Goal: Browse casually

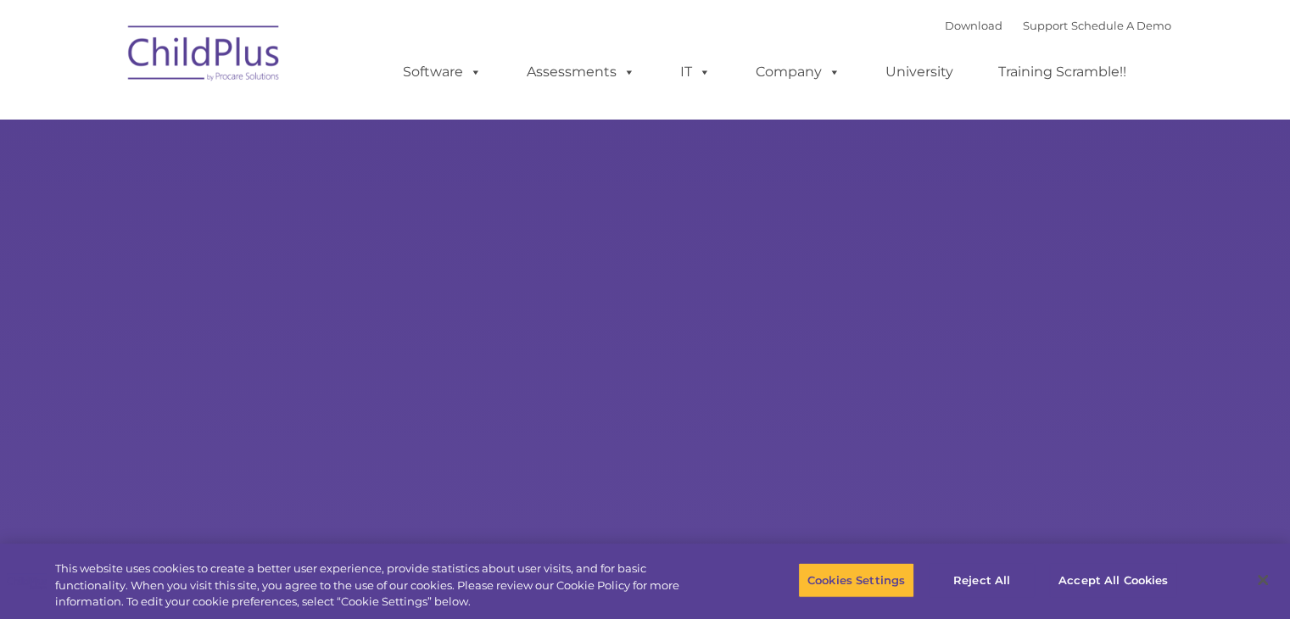
select select "MEDIUM"
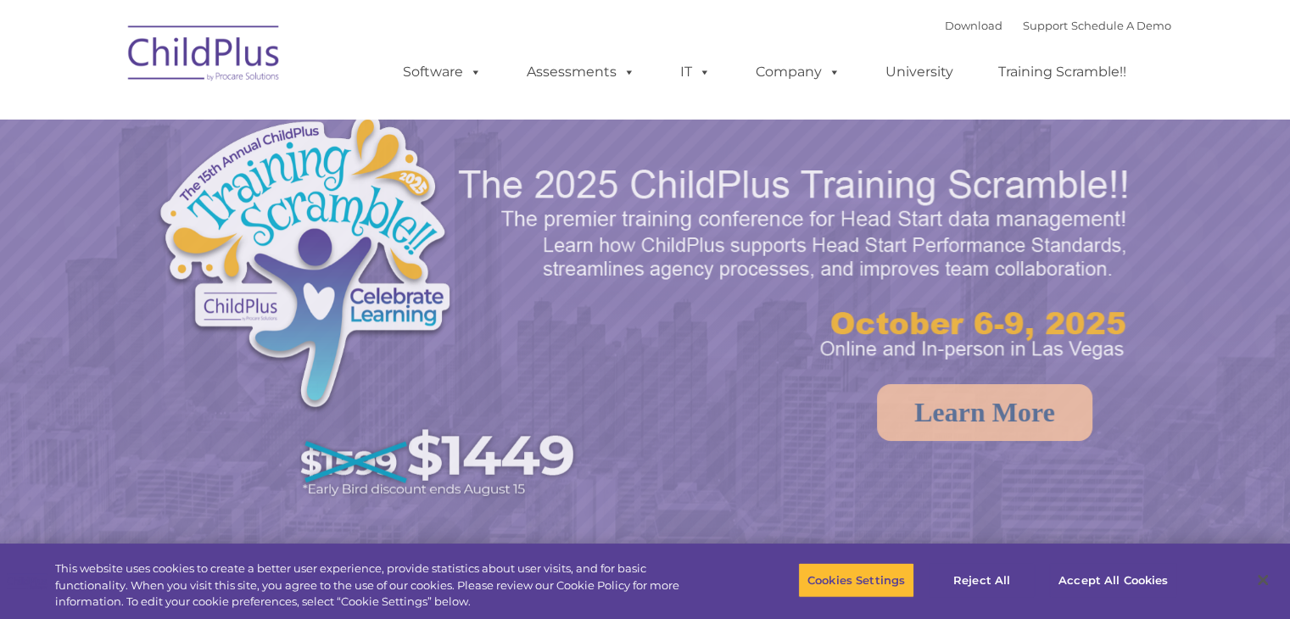
select select "MEDIUM"
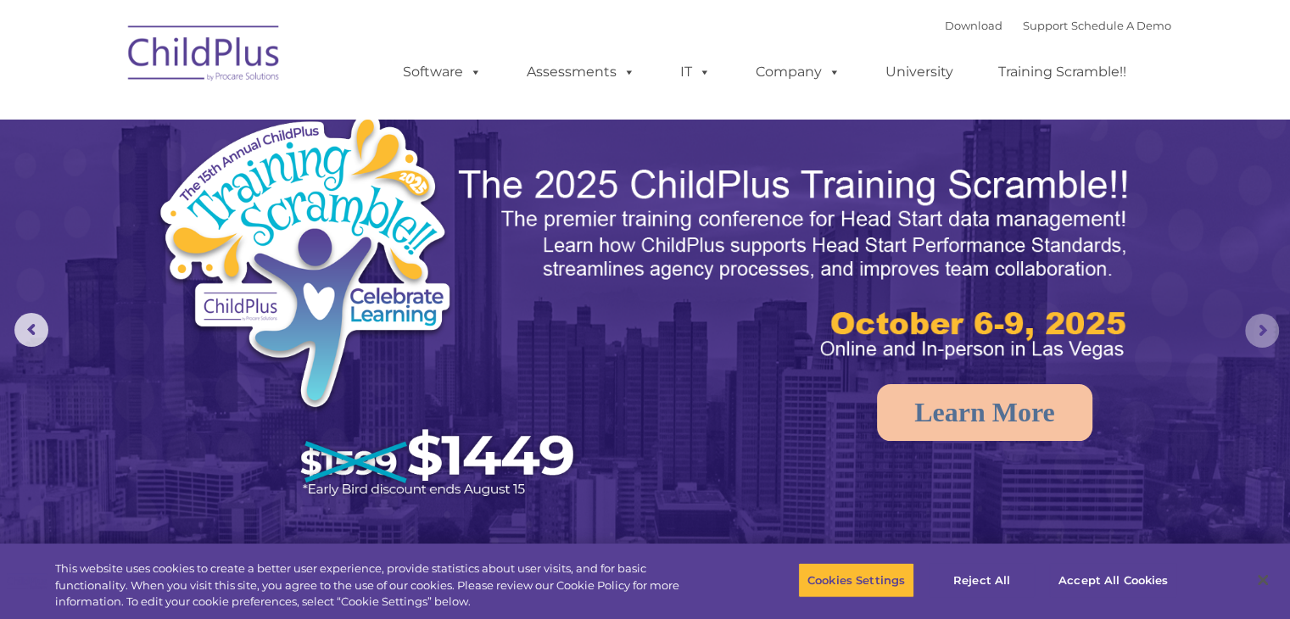
click at [1279, 333] on rs-arrow at bounding box center [1262, 331] width 34 height 34
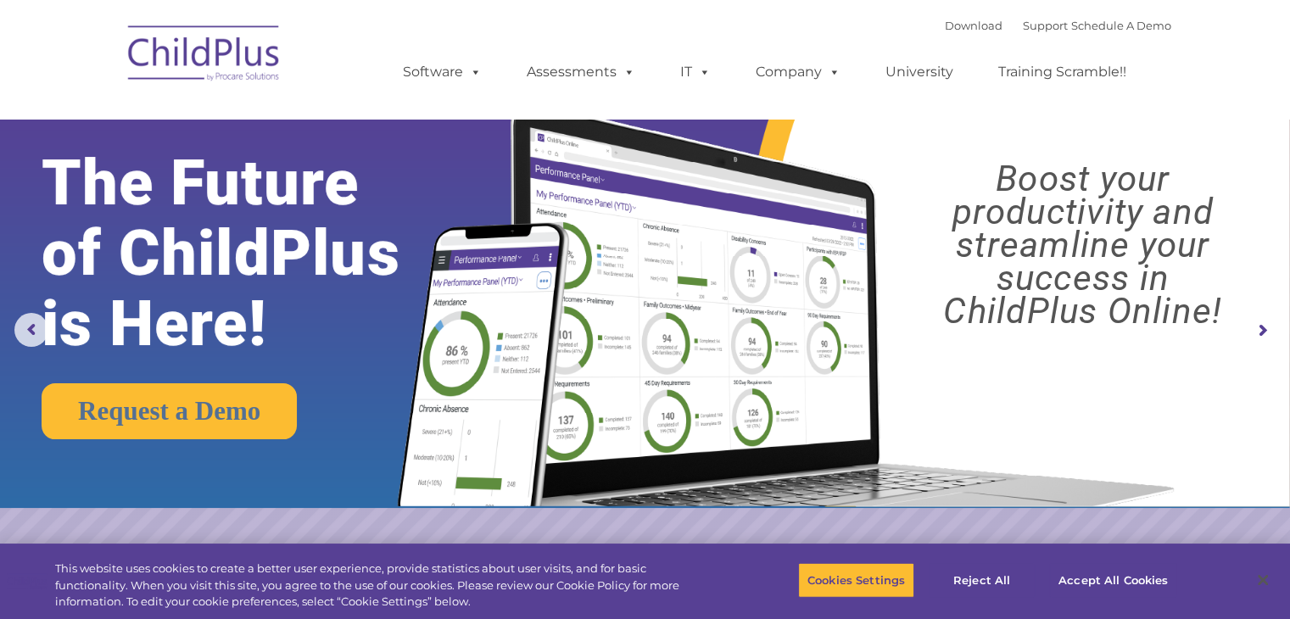
click at [1255, 321] on rs-arrow at bounding box center [1262, 331] width 34 height 34
click at [1255, 323] on rs-arrow at bounding box center [1262, 331] width 34 height 34
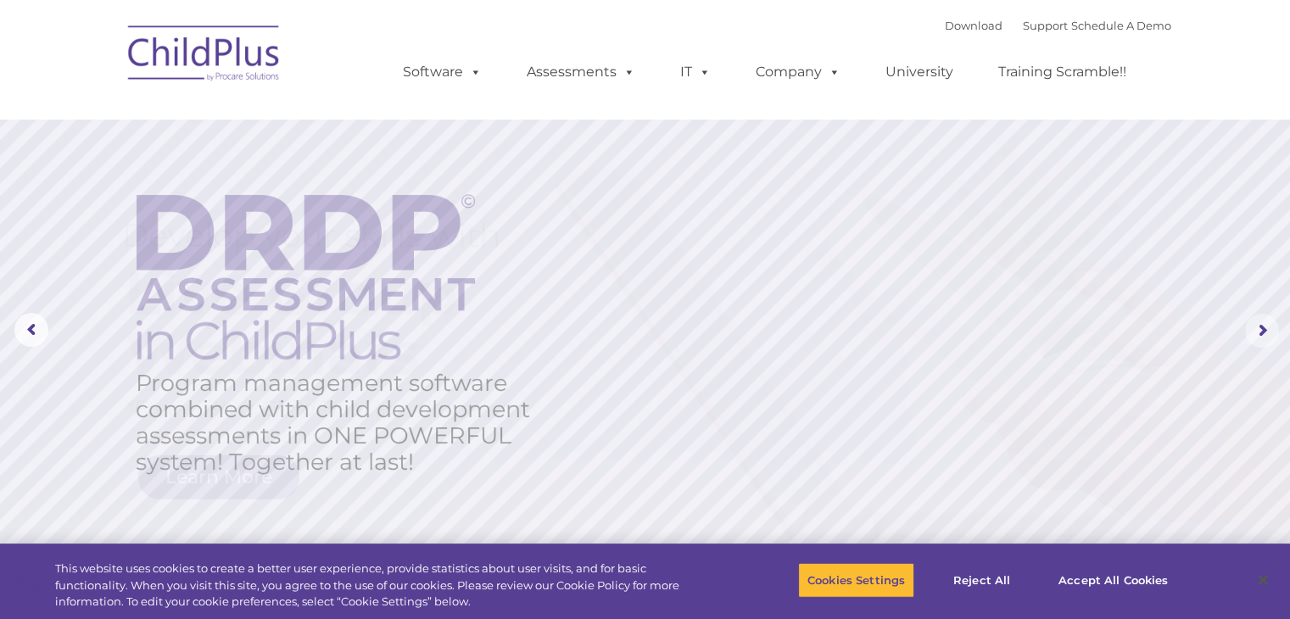
click at [1266, 341] on rs-arrow at bounding box center [1262, 331] width 34 height 34
